Goal: Task Accomplishment & Management: Manage account settings

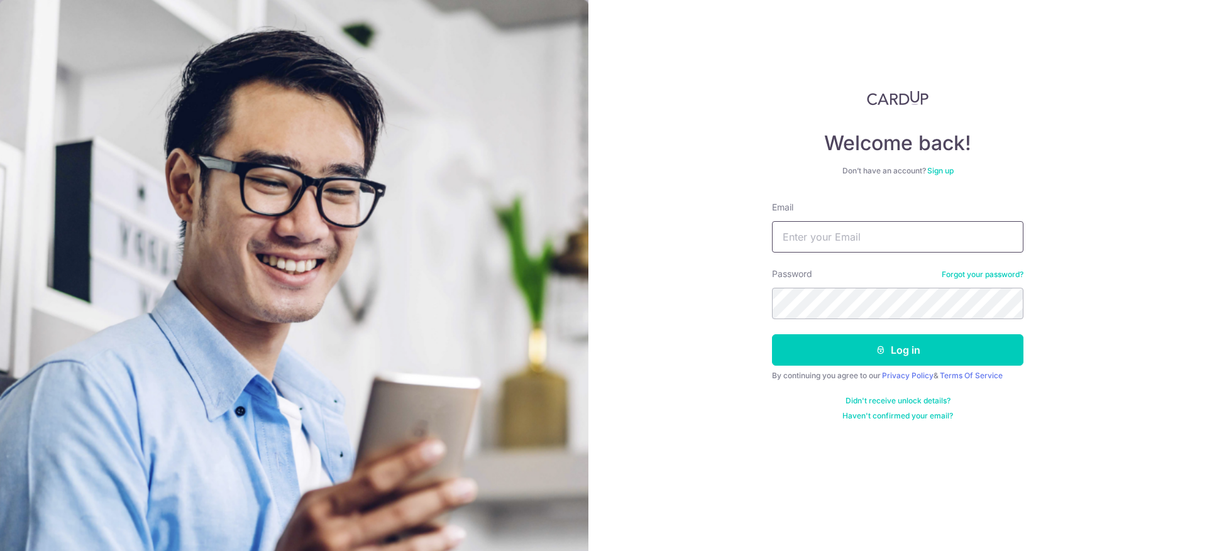
drag, startPoint x: 0, startPoint y: 0, endPoint x: 832, endPoint y: 244, distance: 867.0
click at [832, 244] on input "Email" at bounding box center [897, 236] width 251 height 31
type input "[EMAIL_ADDRESS][DOMAIN_NAME]"
click at [781, 432] on div "Welcome back! Don’t have an account? Sign up Email jaslyn7@gmail.com Password F…" at bounding box center [897, 275] width 618 height 551
click at [893, 345] on button "Log in" at bounding box center [897, 349] width 251 height 31
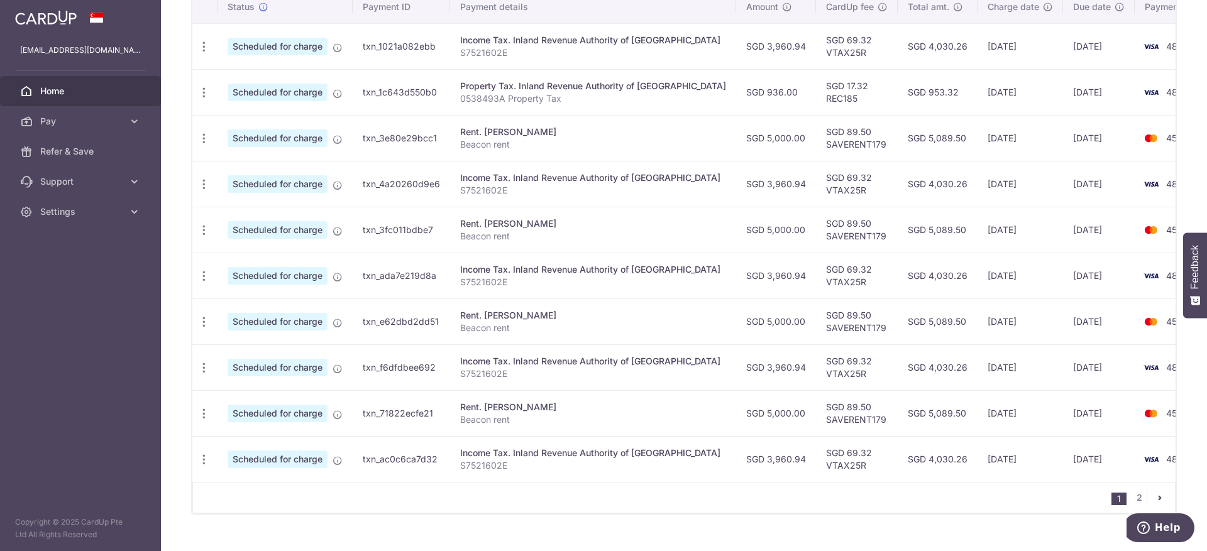
scroll to position [425, 0]
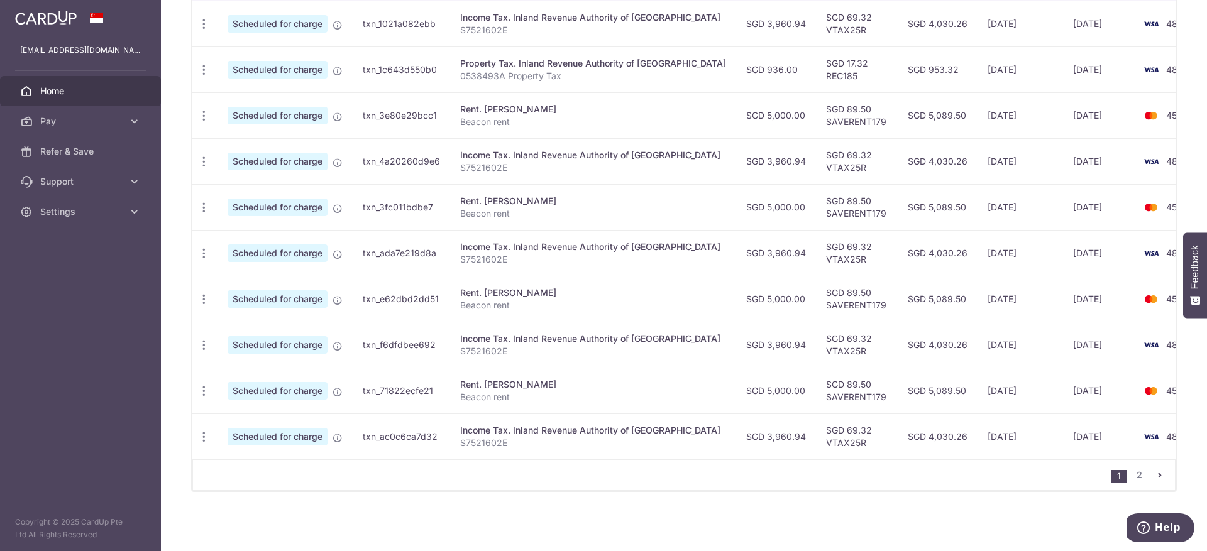
click at [1154, 480] on icon "pager" at bounding box center [1159, 475] width 10 height 10
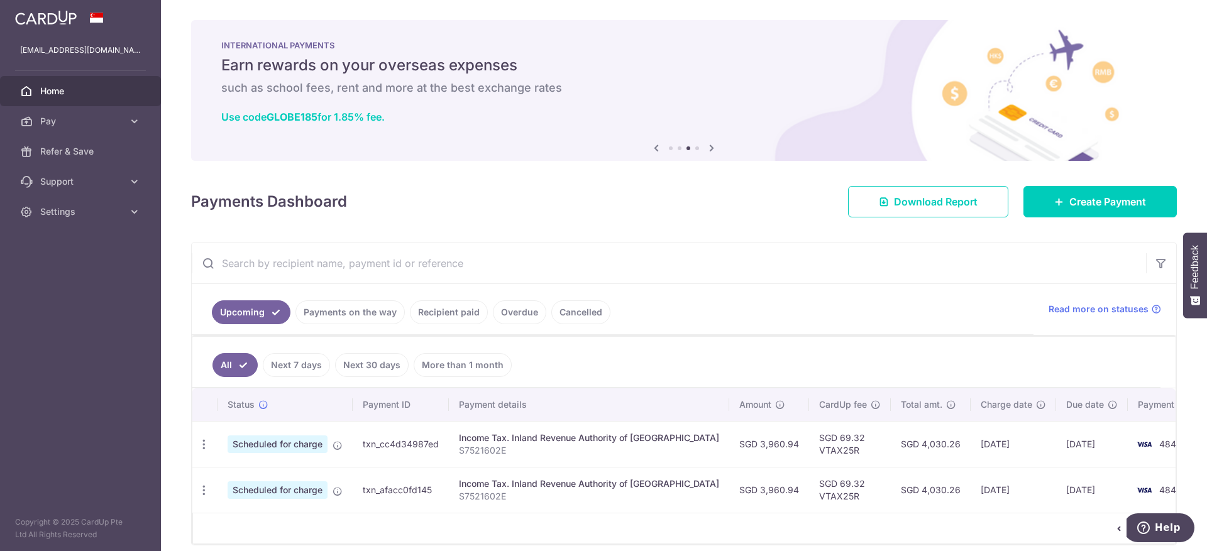
scroll to position [50, 0]
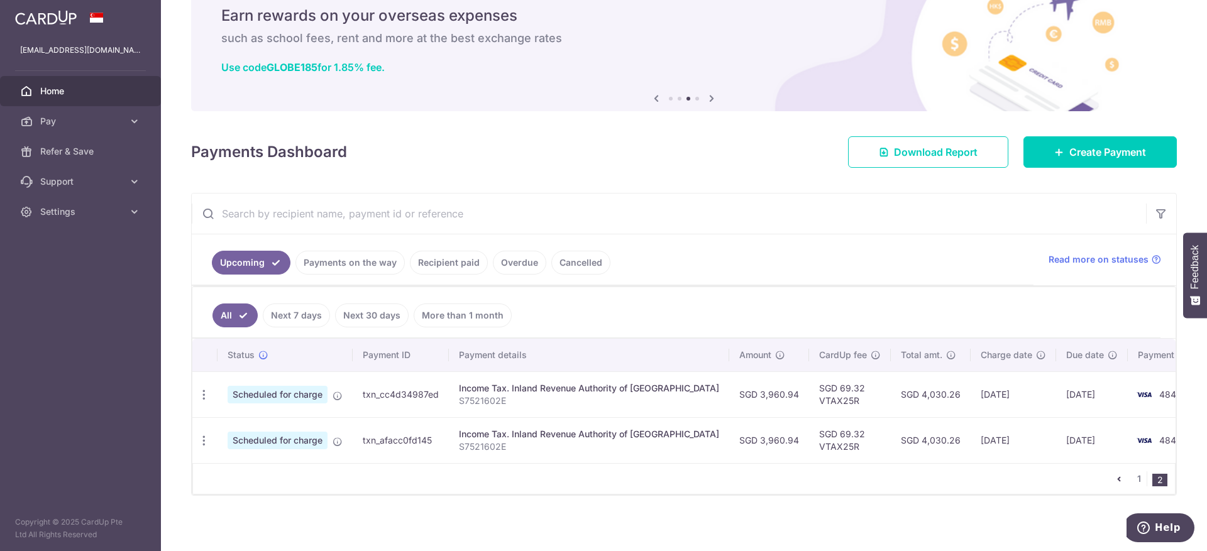
click at [1114, 479] on icon "pager" at bounding box center [1119, 479] width 10 height 10
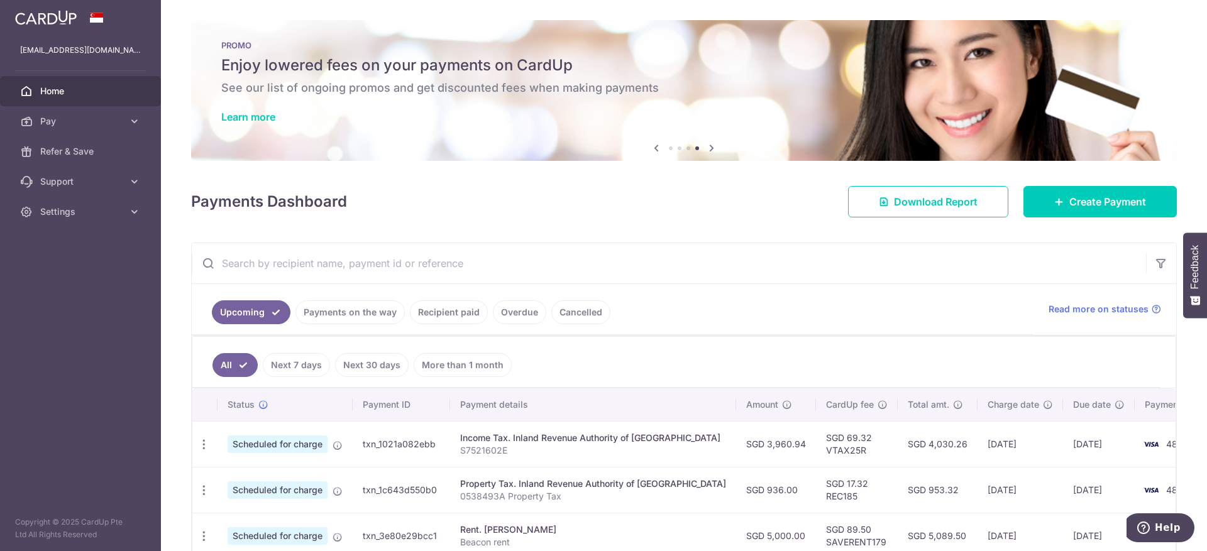
scroll to position [425, 0]
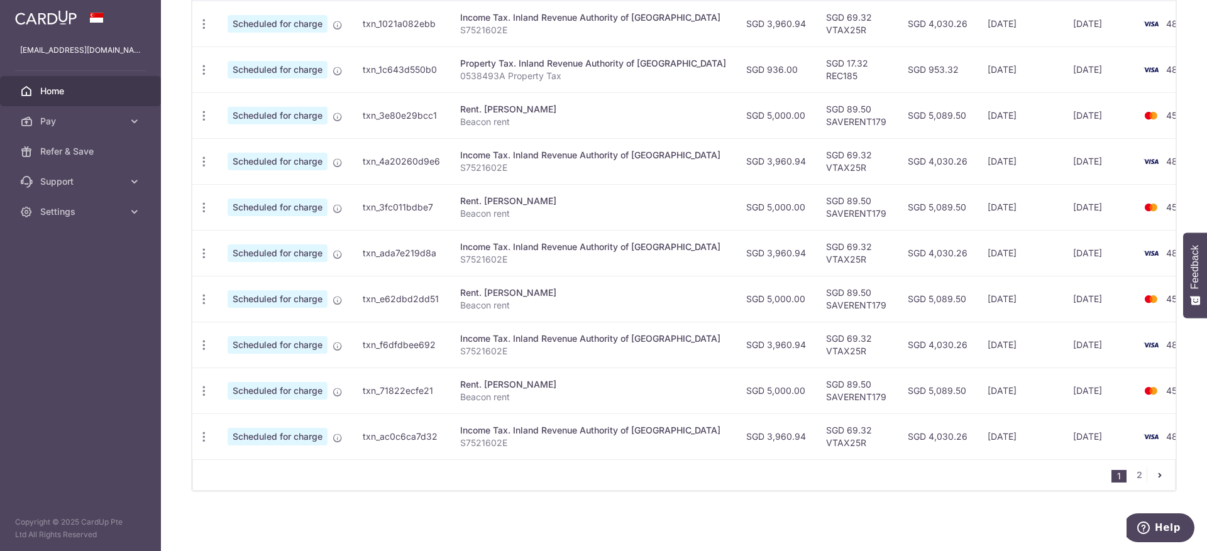
click at [1179, 59] on div "× Pause Schedule Pause all future payments in this series Pause just this one p…" at bounding box center [684, 275] width 1046 height 551
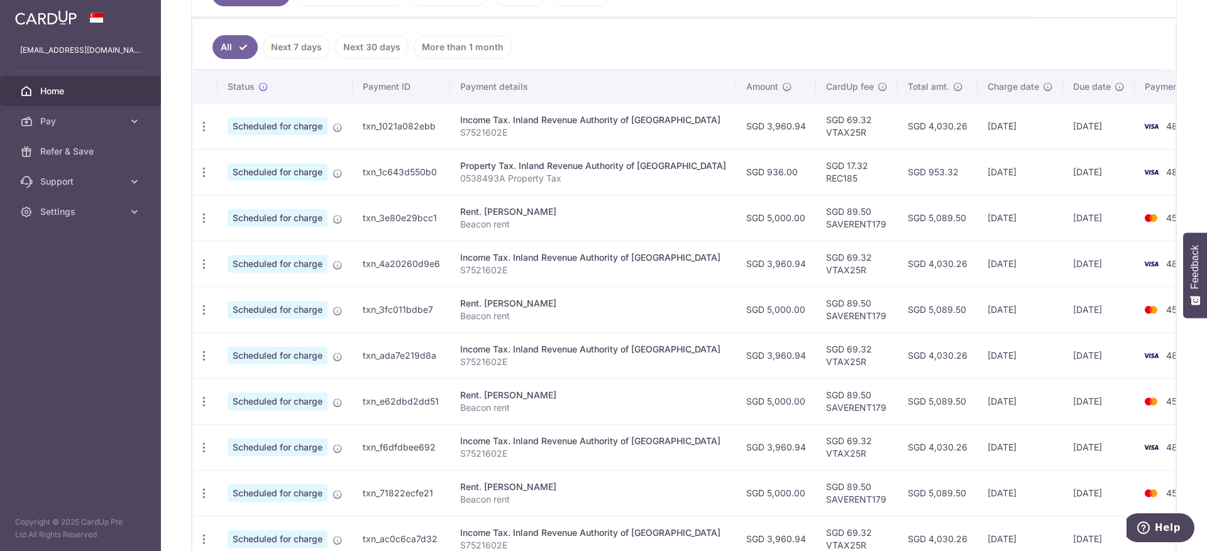
scroll to position [312, 0]
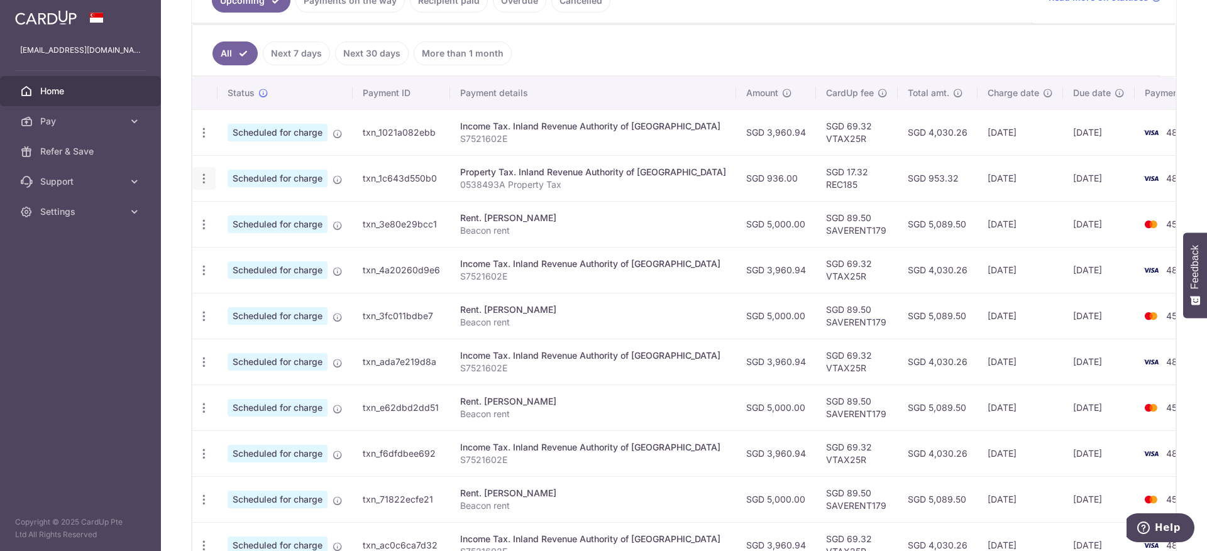
click at [207, 140] on icon "button" at bounding box center [203, 132] width 13 height 13
click at [263, 212] on span "Update payment" at bounding box center [270, 212] width 85 height 15
radio input "true"
type input "936.00"
type input "[DATE]"
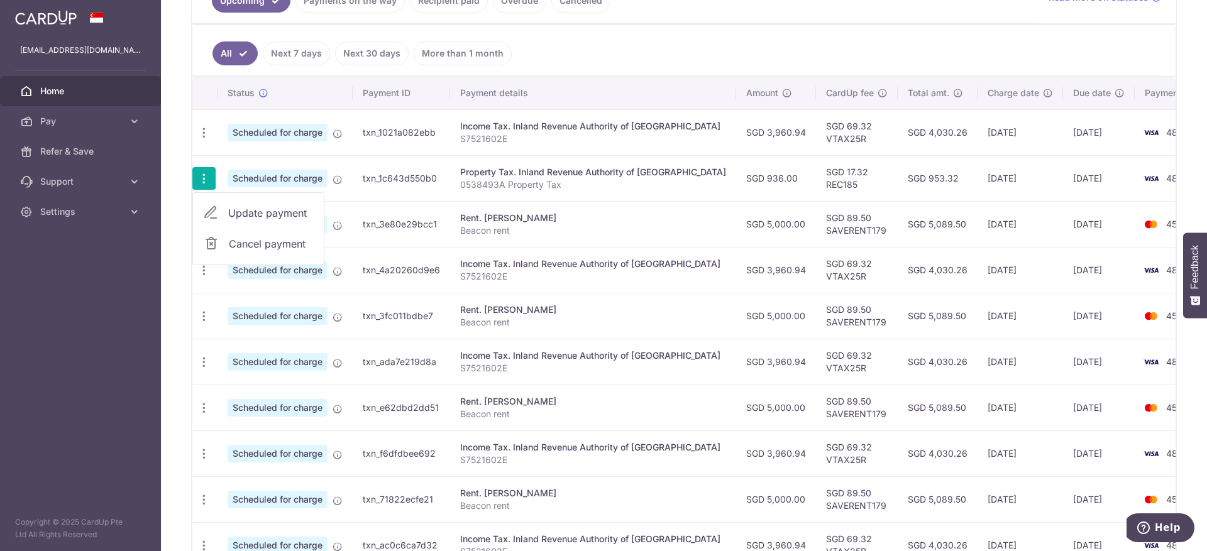
type input "0538493A"
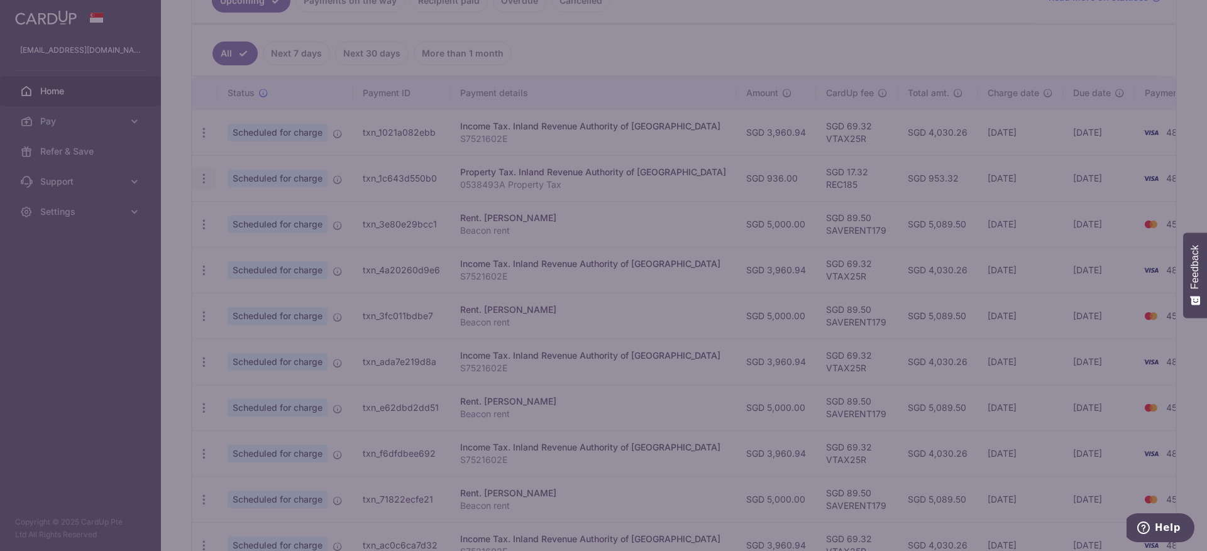
type input "REC185"
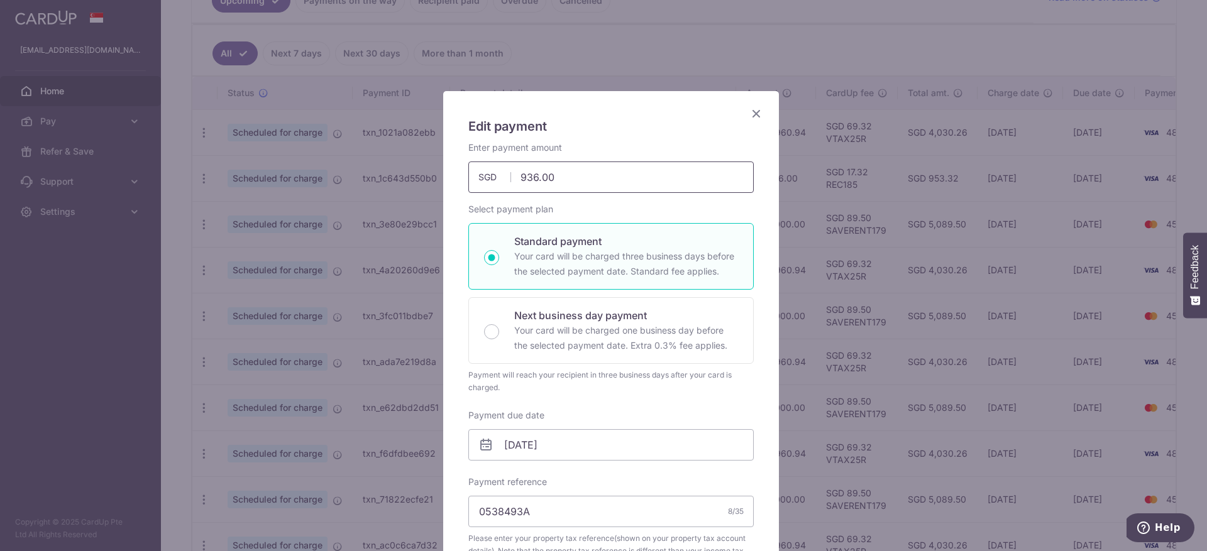
click at [564, 173] on input "936.00" at bounding box center [610, 176] width 285 height 31
type input "200.22"
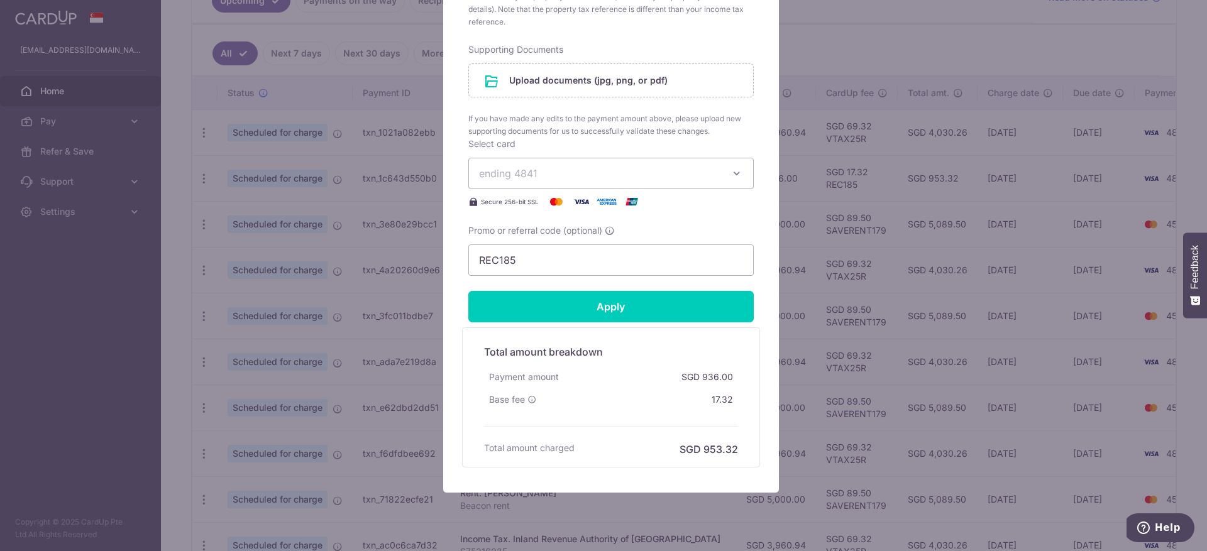
scroll to position [571, 0]
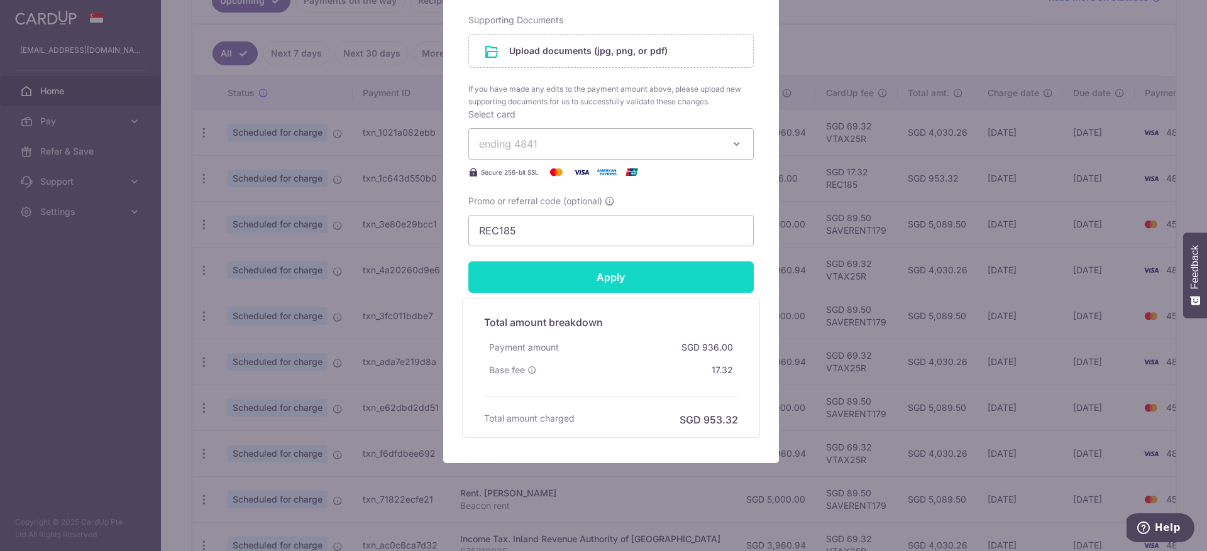
click at [545, 280] on input "Apply" at bounding box center [610, 276] width 285 height 31
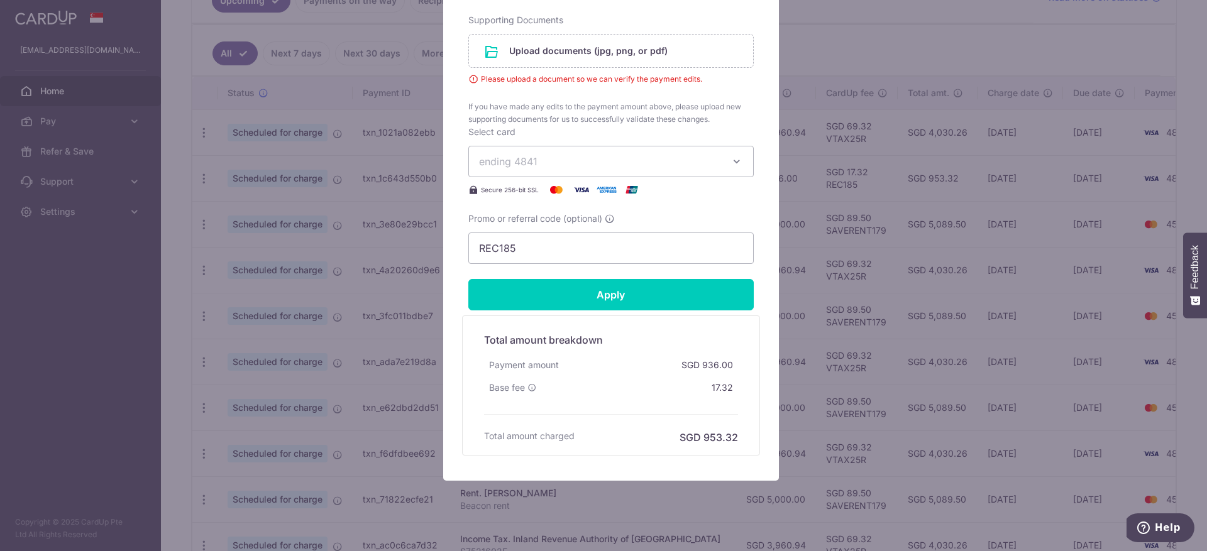
scroll to position [89, 0]
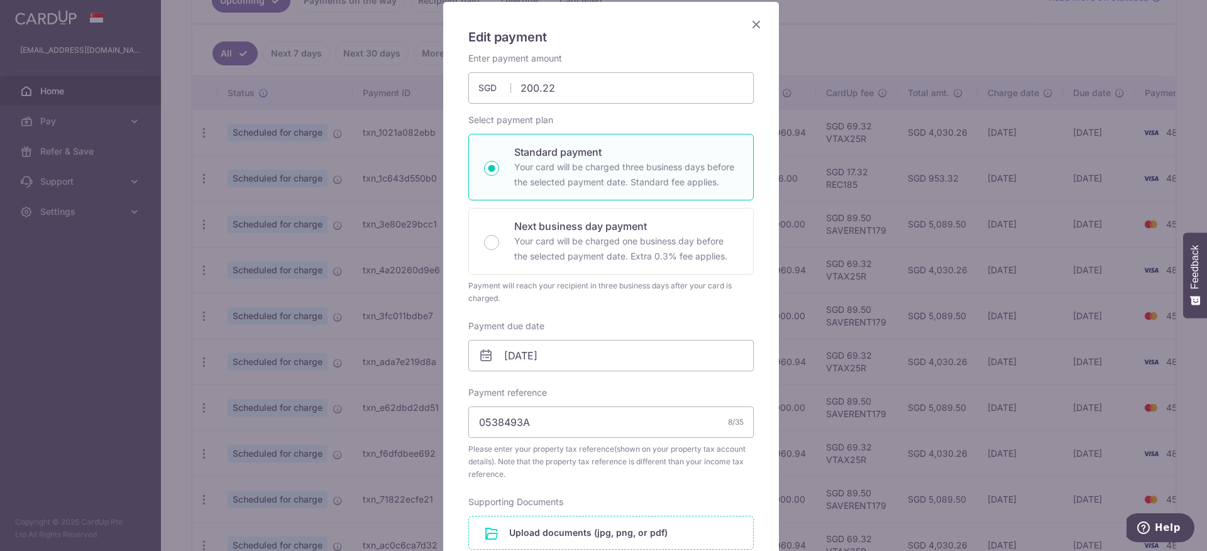
click at [610, 529] on input "file" at bounding box center [611, 533] width 284 height 33
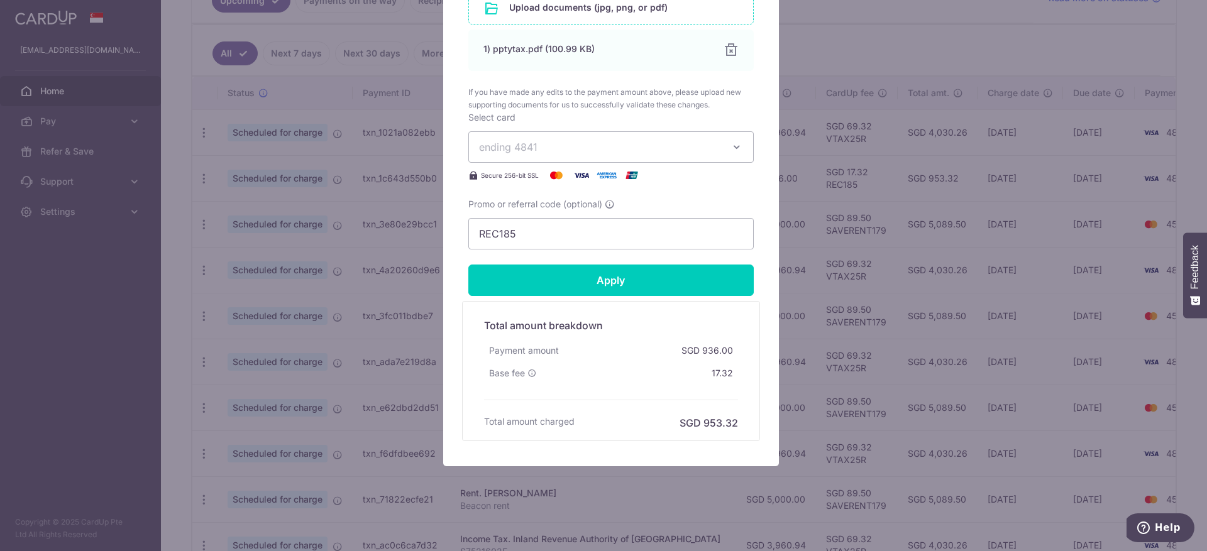
scroll to position [618, 0]
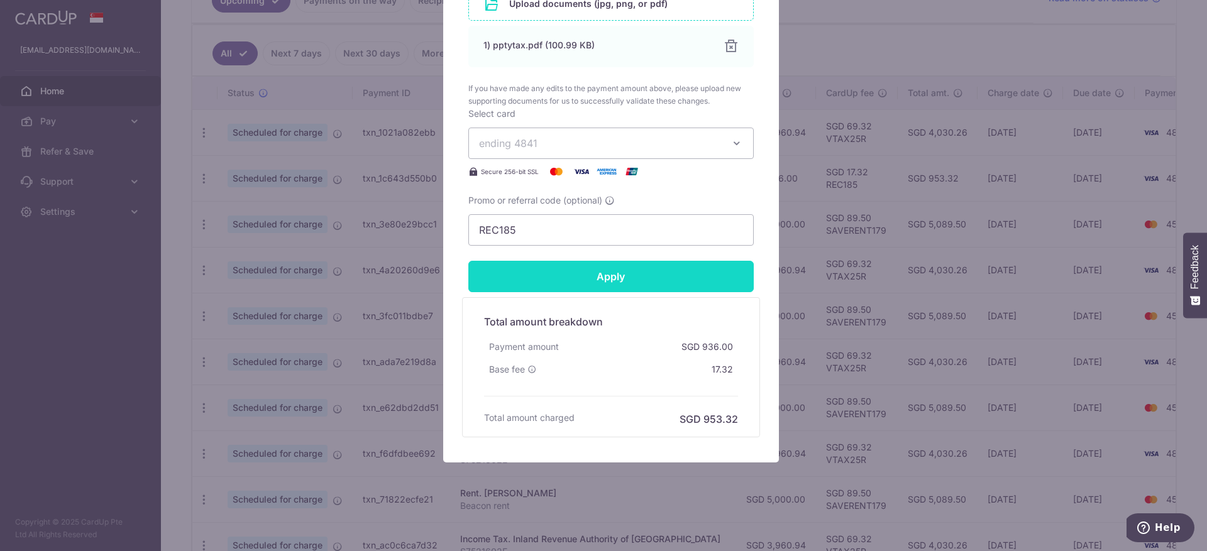
click at [584, 284] on input "Apply" at bounding box center [610, 276] width 285 height 31
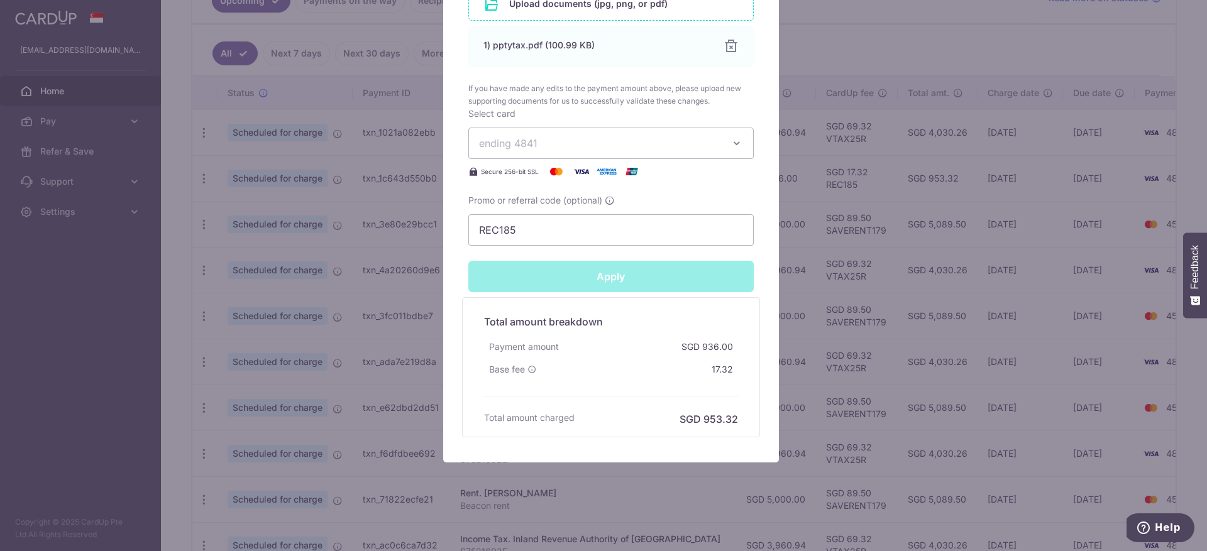
type input "Successfully Applied"
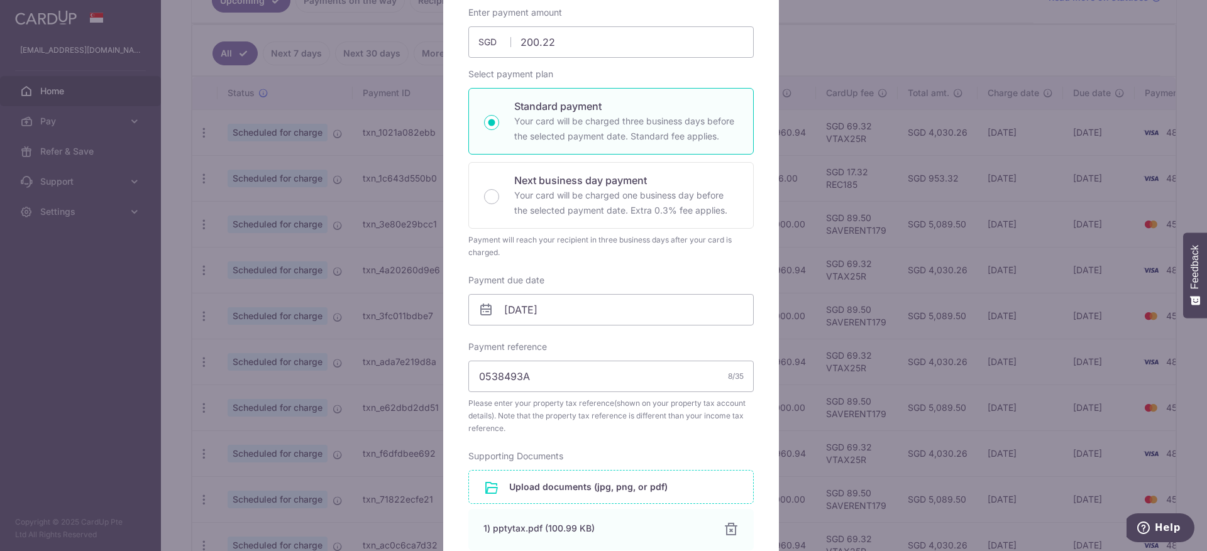
scroll to position [0, 0]
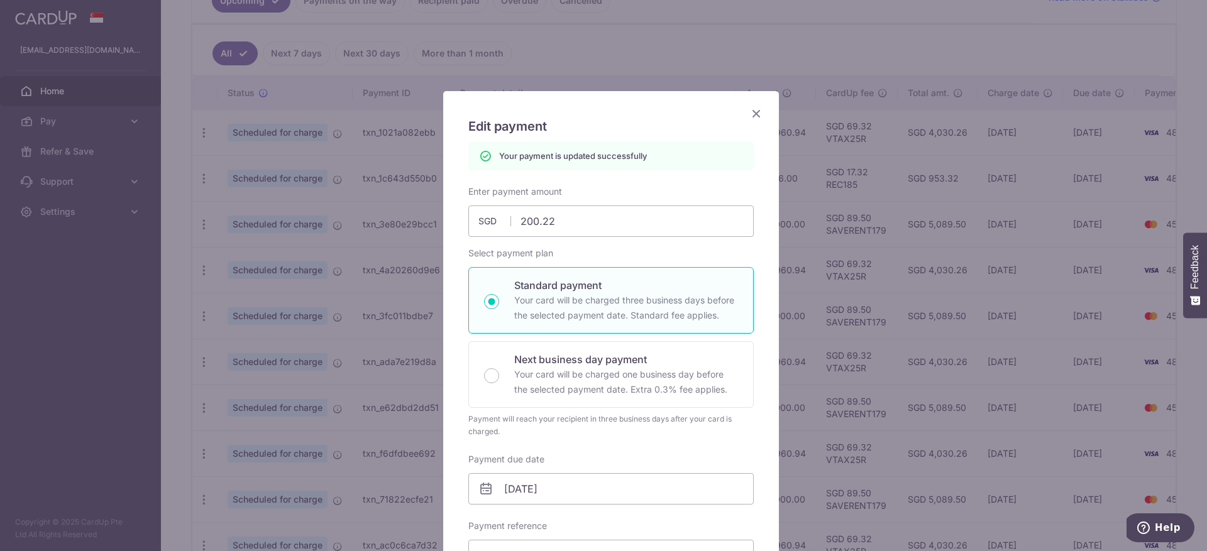
click at [750, 115] on icon "Close" at bounding box center [755, 114] width 15 height 16
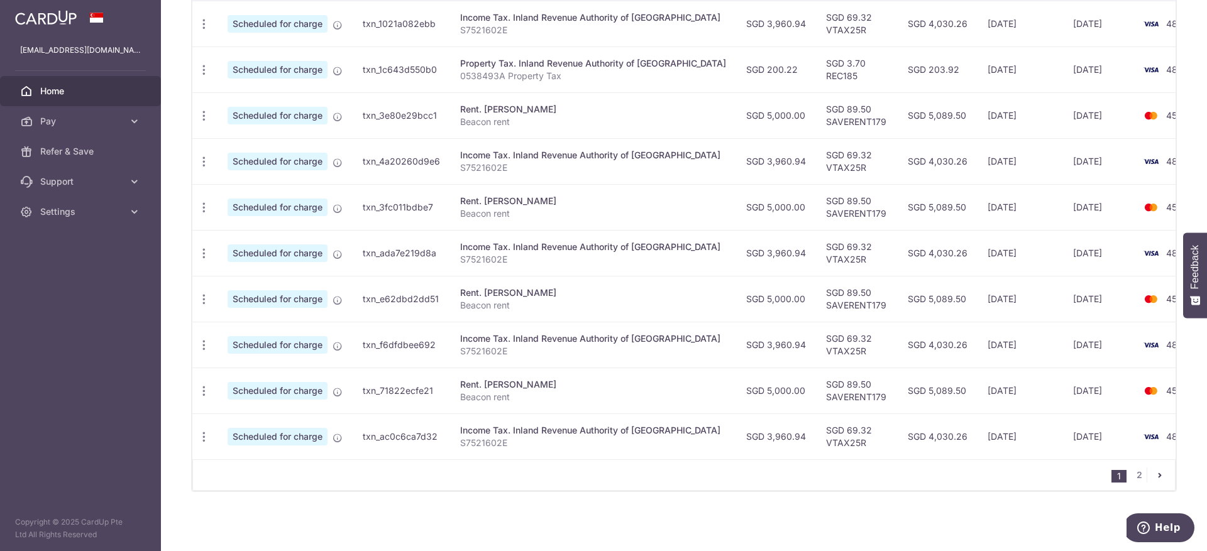
scroll to position [425, 0]
click at [1154, 478] on icon "pager" at bounding box center [1159, 475] width 10 height 10
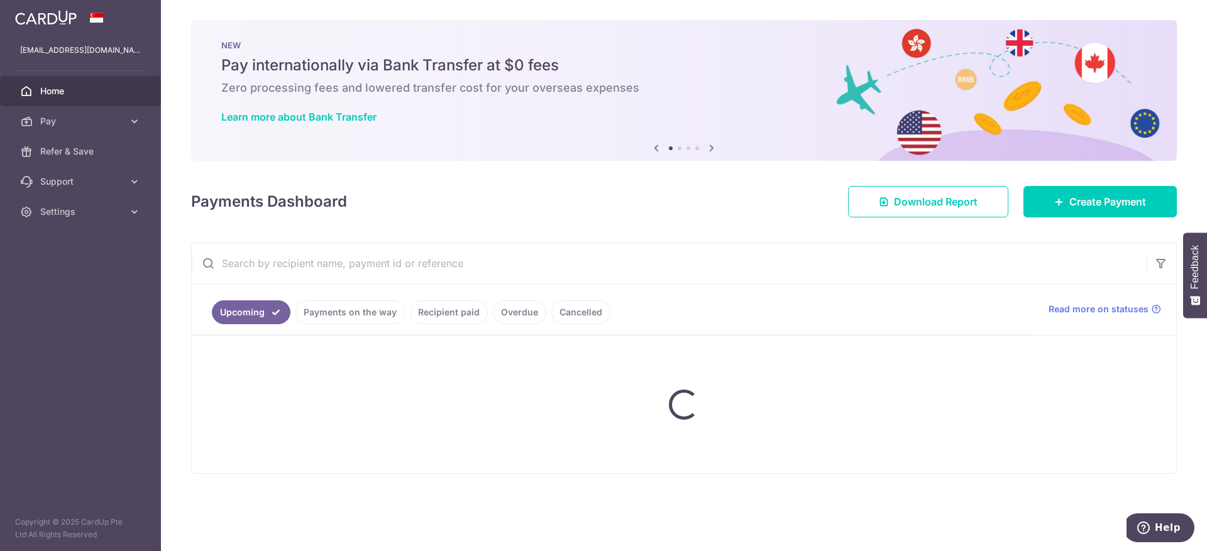
scroll to position [0, 0]
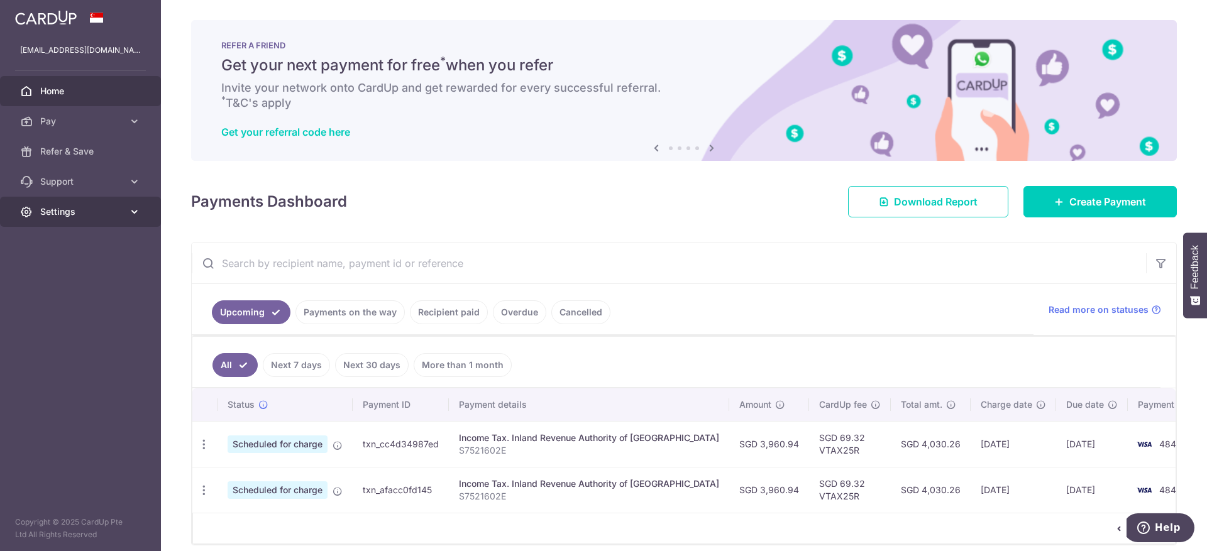
click at [126, 207] on link "Settings" at bounding box center [80, 212] width 161 height 30
click at [55, 274] on span "Logout" at bounding box center [81, 272] width 83 height 13
